Goal: Task Accomplishment & Management: Use online tool/utility

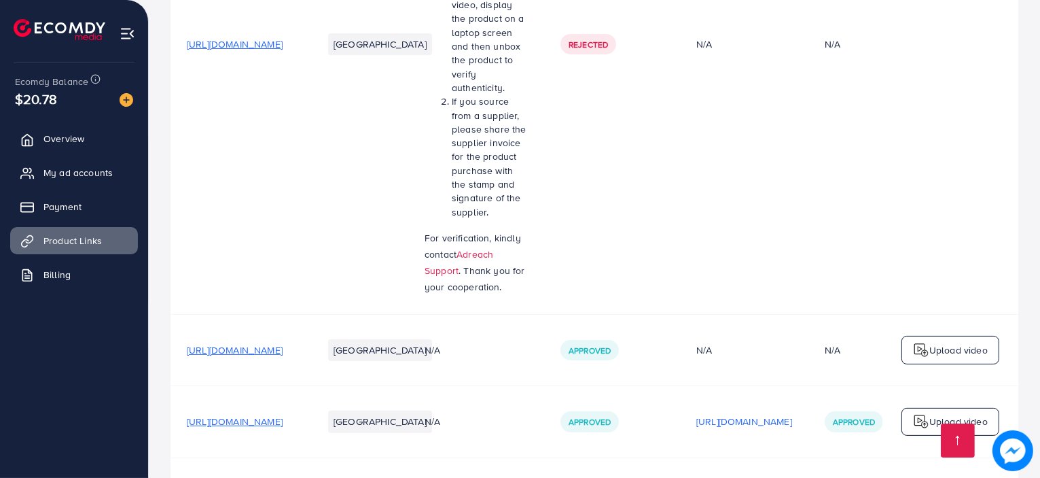
scroll to position [618, 0]
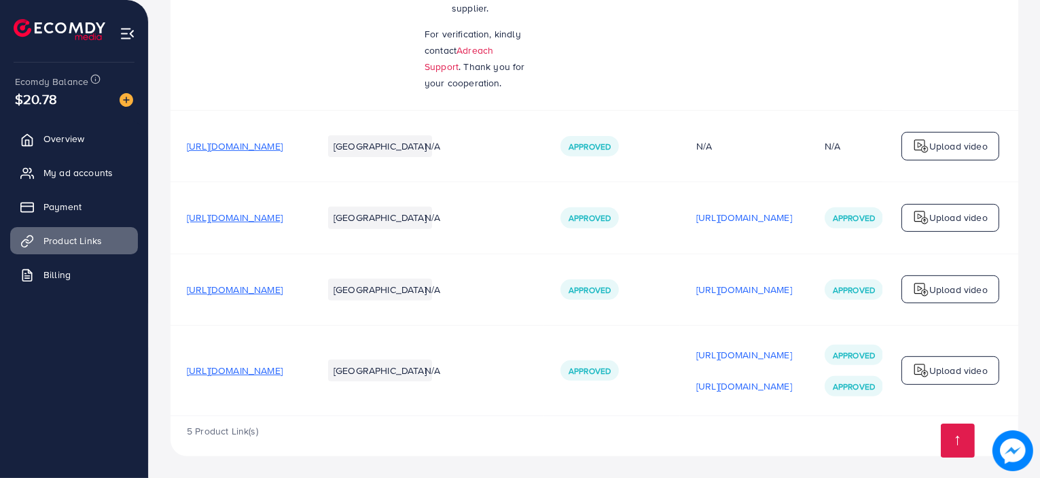
click at [962, 145] on p "Upload video" at bounding box center [959, 146] width 58 height 16
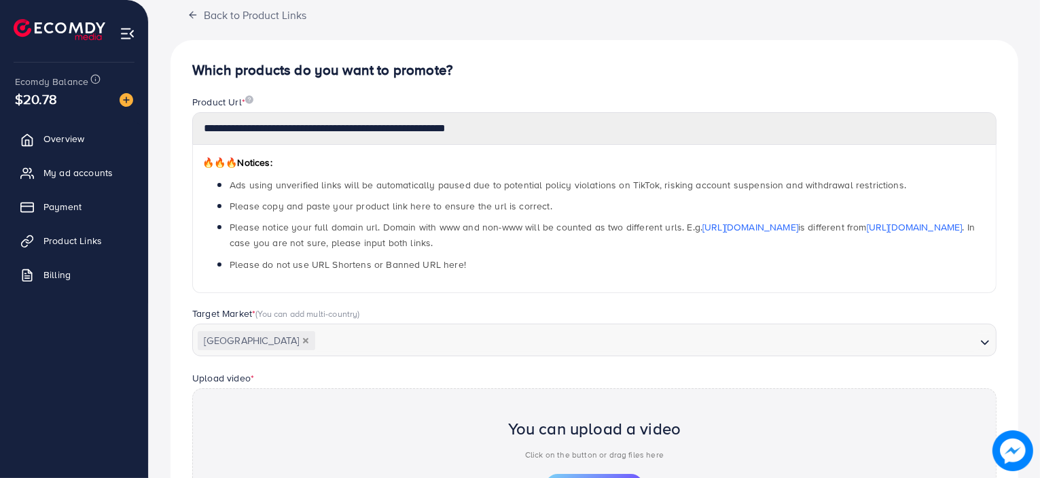
scroll to position [136, 0]
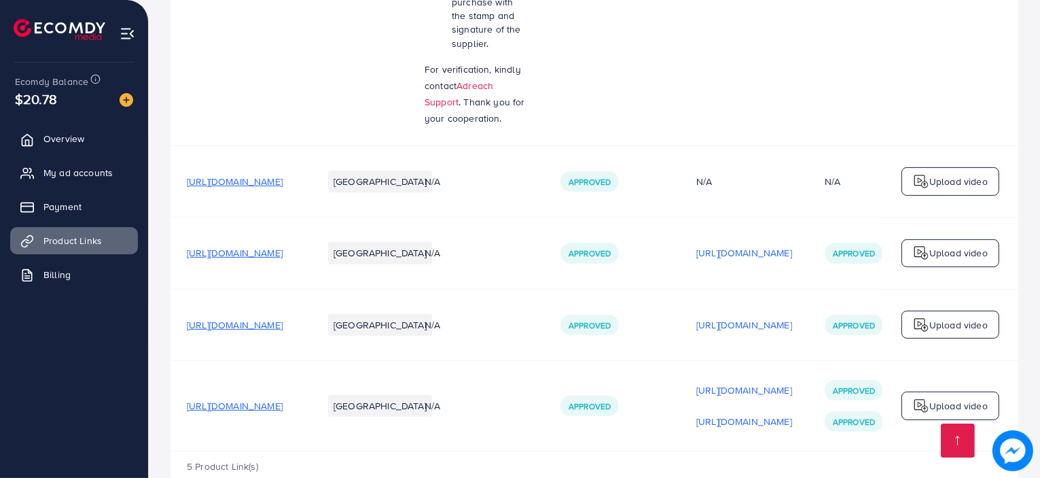
scroll to position [618, 0]
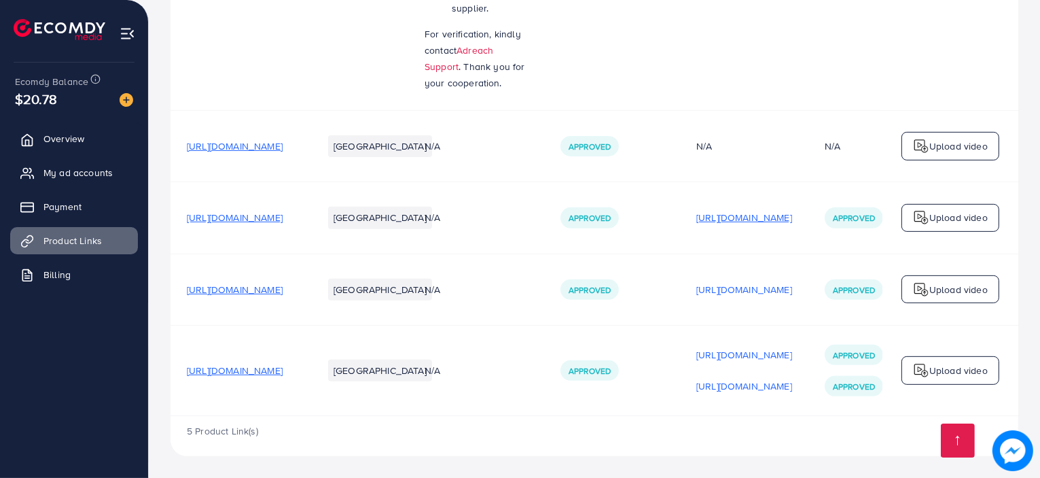
click at [792, 213] on p "[URL][DOMAIN_NAME]" at bounding box center [745, 217] width 96 height 16
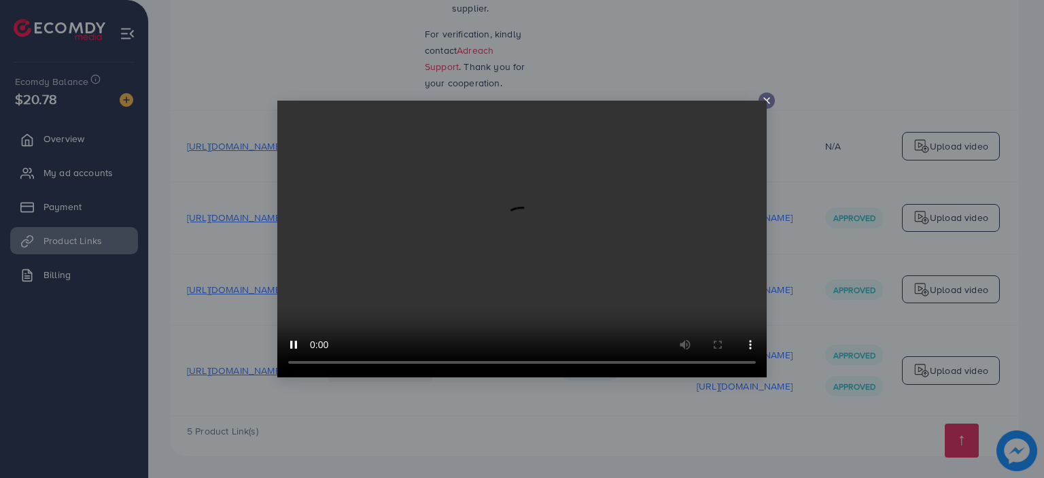
click at [766, 103] on icon at bounding box center [766, 100] width 11 height 11
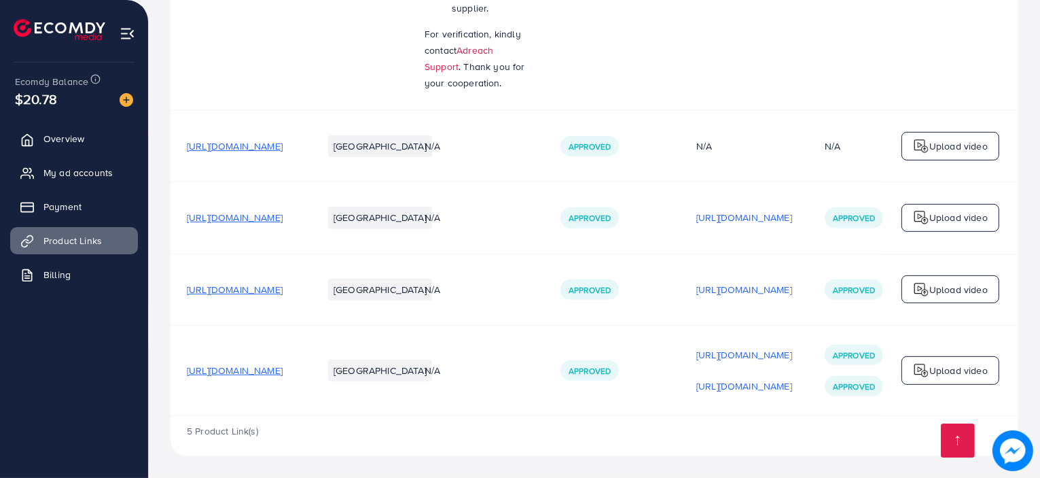
click at [962, 224] on div "Upload video" at bounding box center [951, 218] width 98 height 29
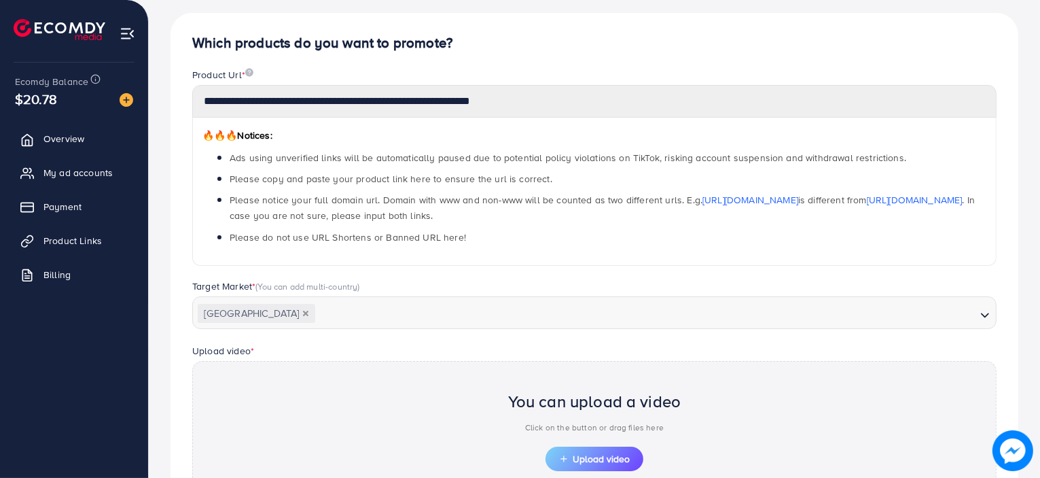
scroll to position [7, 0]
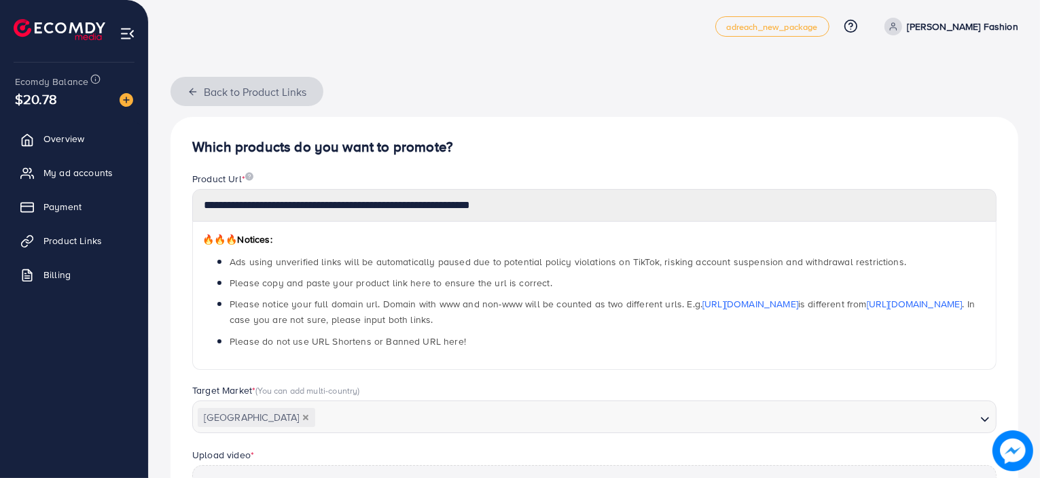
click at [187, 79] on button "Back to Product Links" at bounding box center [247, 91] width 153 height 29
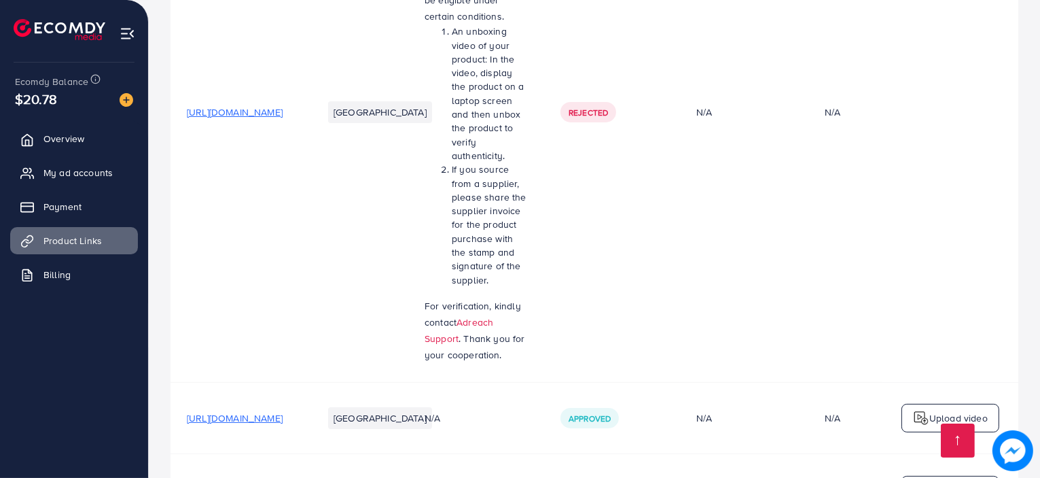
scroll to position [618, 0]
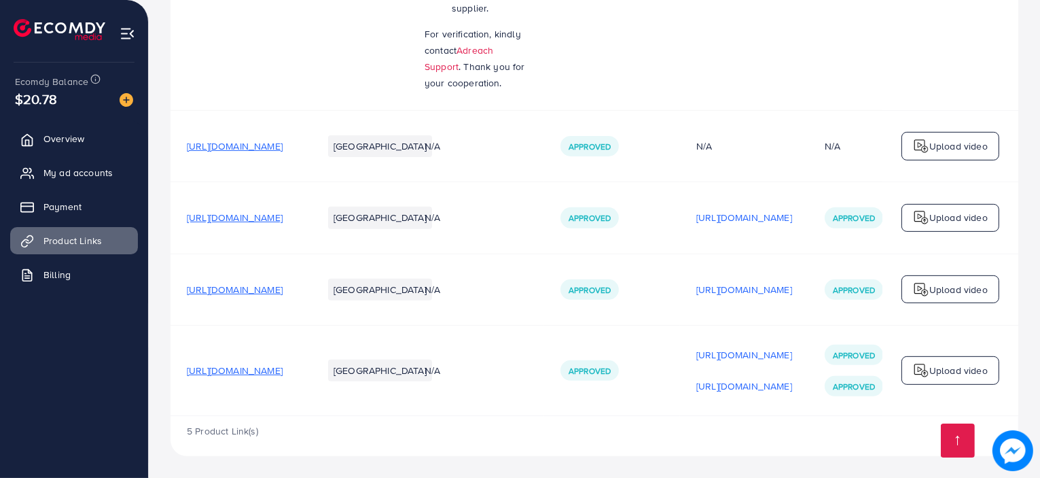
click at [283, 287] on span "[URL][DOMAIN_NAME]" at bounding box center [235, 290] width 96 height 14
